Goal: Task Accomplishment & Management: Manage account settings

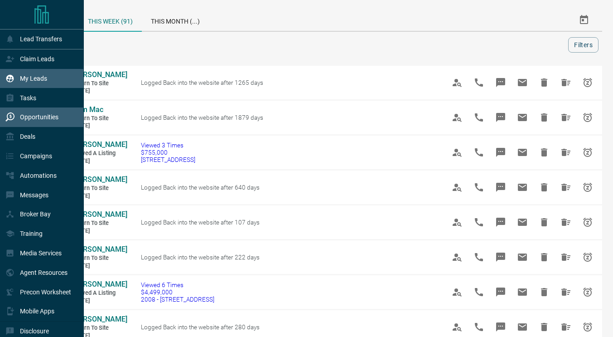
click at [47, 83] on div "My Leads" at bounding box center [42, 78] width 84 height 19
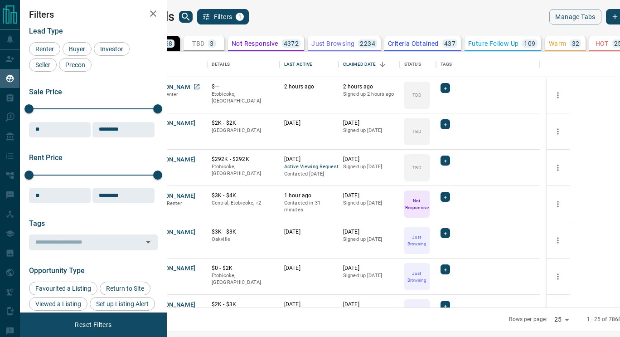
scroll to position [249, 442]
click at [196, 193] on button "[PERSON_NAME]" at bounding box center [172, 196] width 48 height 9
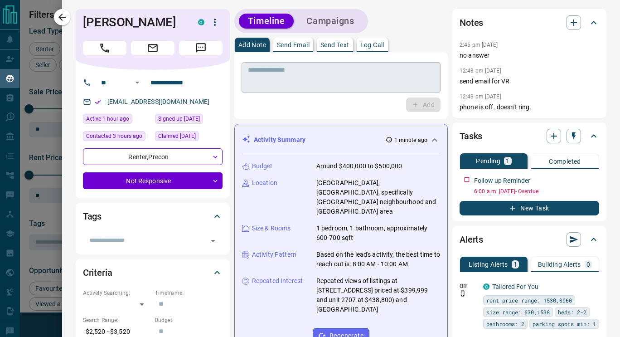
click at [300, 81] on textarea at bounding box center [341, 77] width 186 height 23
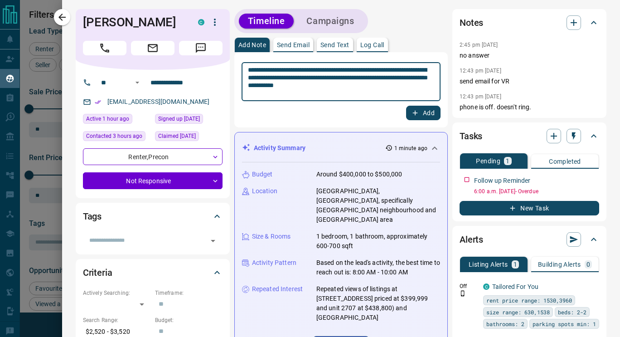
type textarea "**********"
click at [413, 114] on button "Add" at bounding box center [423, 113] width 34 height 14
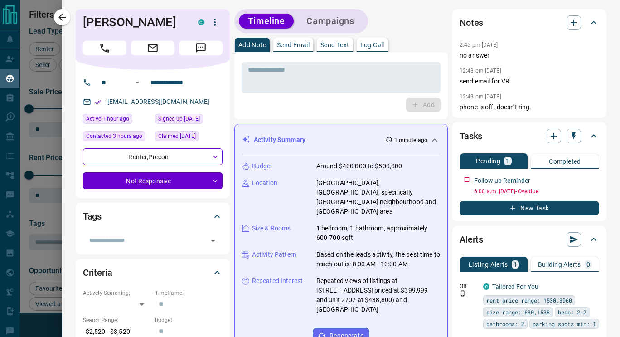
click at [209, 187] on body "Lead Transfers Claim Leads My Leads Tasks Opportunities Deals Campaigns Automat…" at bounding box center [310, 162] width 620 height 325
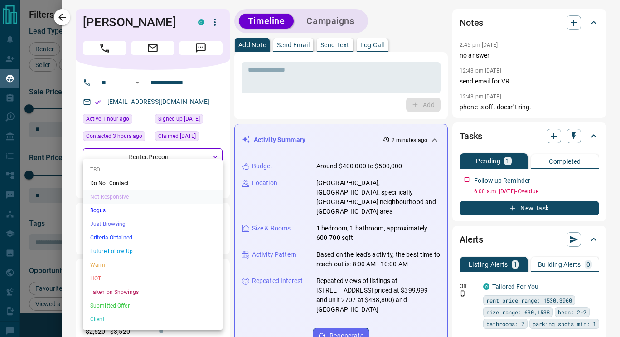
click at [95, 278] on li "HOT" at bounding box center [153, 278] width 140 height 14
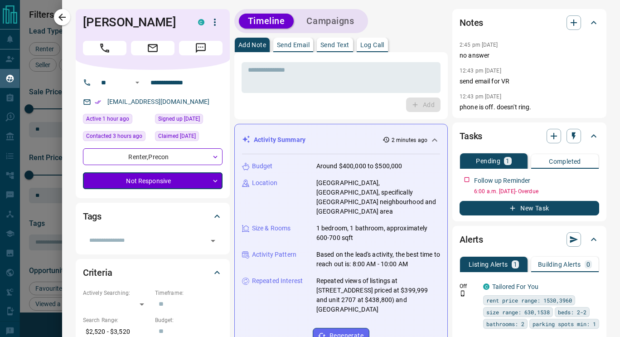
type input "*"
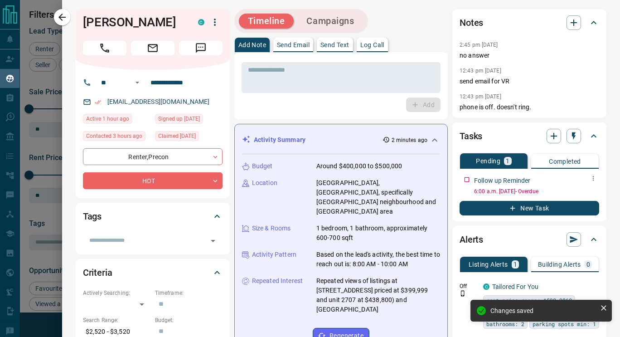
click at [589, 180] on icon "button" at bounding box center [592, 177] width 7 height 7
click at [578, 210] on li "Delete" at bounding box center [572, 209] width 40 height 14
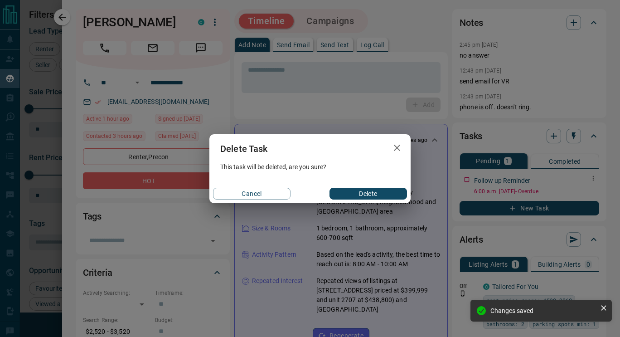
click at [388, 198] on button "Delete" at bounding box center [367, 194] width 77 height 12
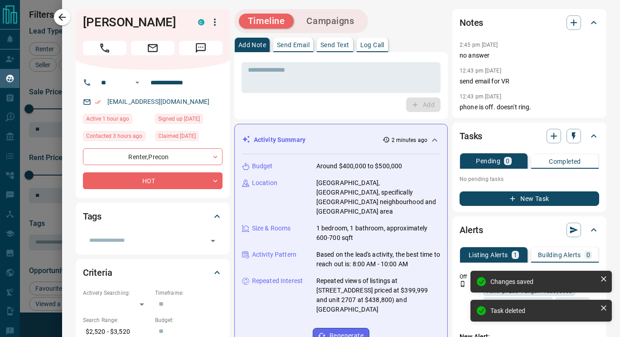
click at [64, 15] on icon "button" at bounding box center [62, 17] width 11 height 11
